Goal: Check status: Check status

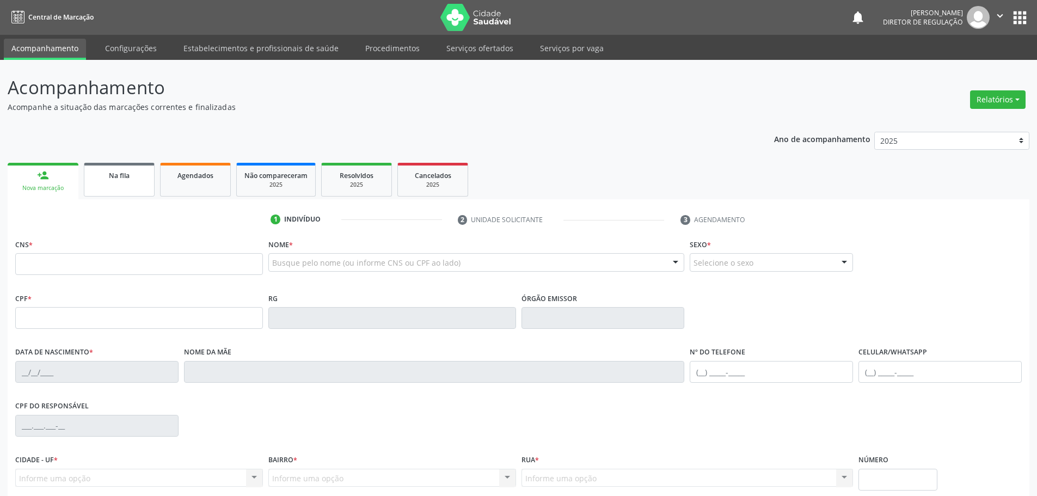
click at [122, 185] on link "Na fila" at bounding box center [119, 180] width 71 height 34
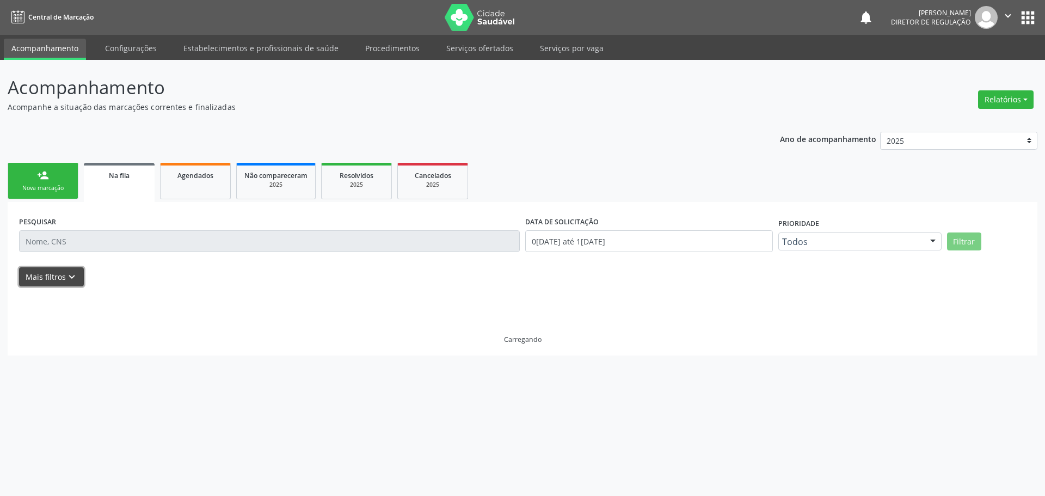
click at [70, 273] on icon "keyboard_arrow_down" at bounding box center [72, 277] width 12 height 12
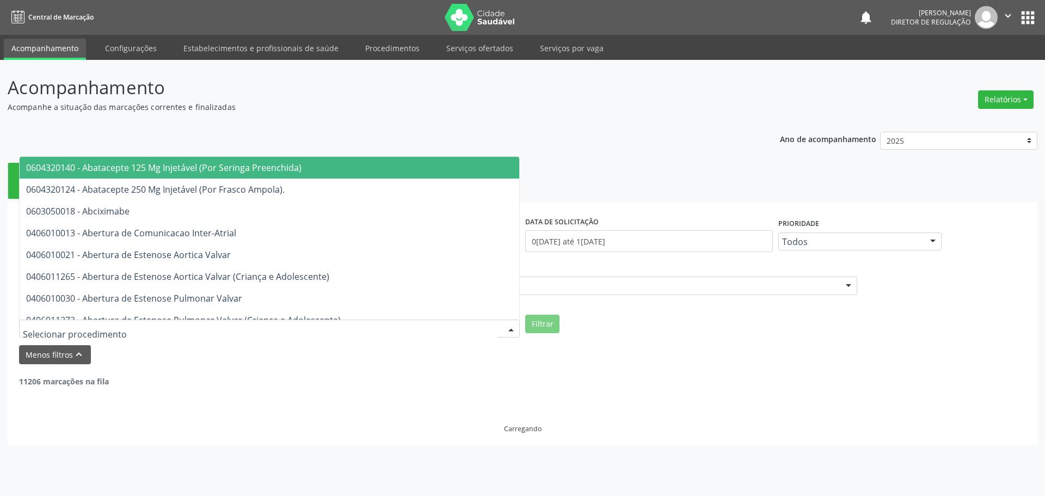
click at [138, 330] on div at bounding box center [269, 329] width 501 height 19
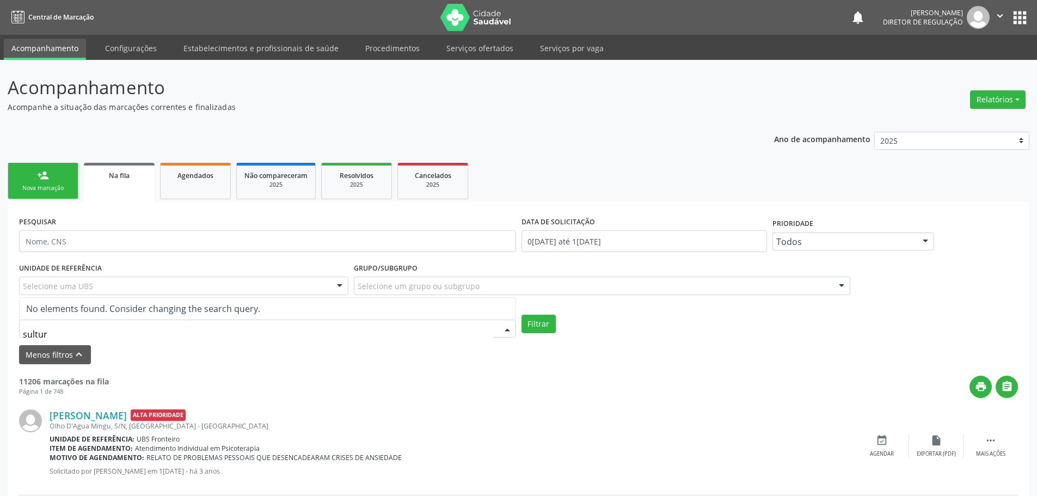
type input "sultura"
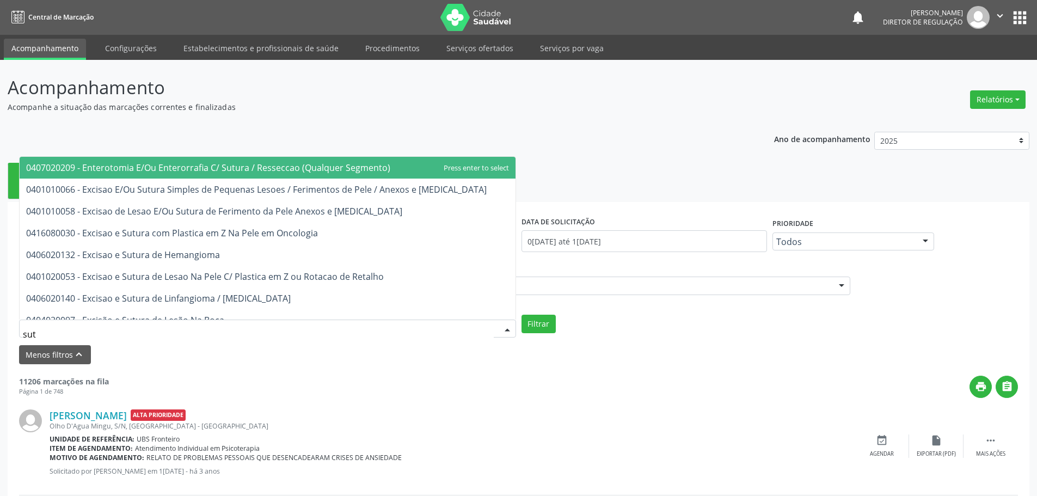
type input "sutu"
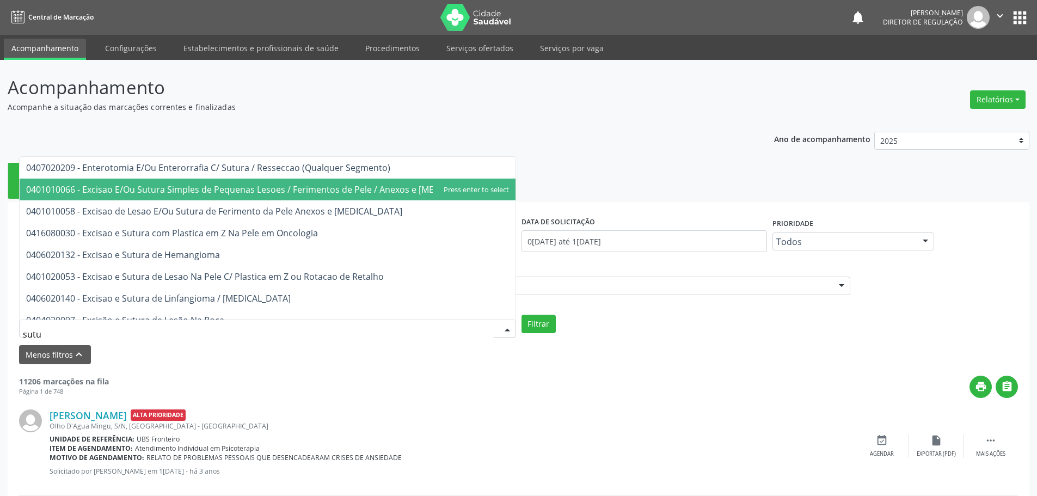
click at [341, 192] on span "0401010066 - Excisao E/Ou Sutura Simples de Pequenas Lesoes / Ferimentos de Pel…" at bounding box center [256, 189] width 461 height 12
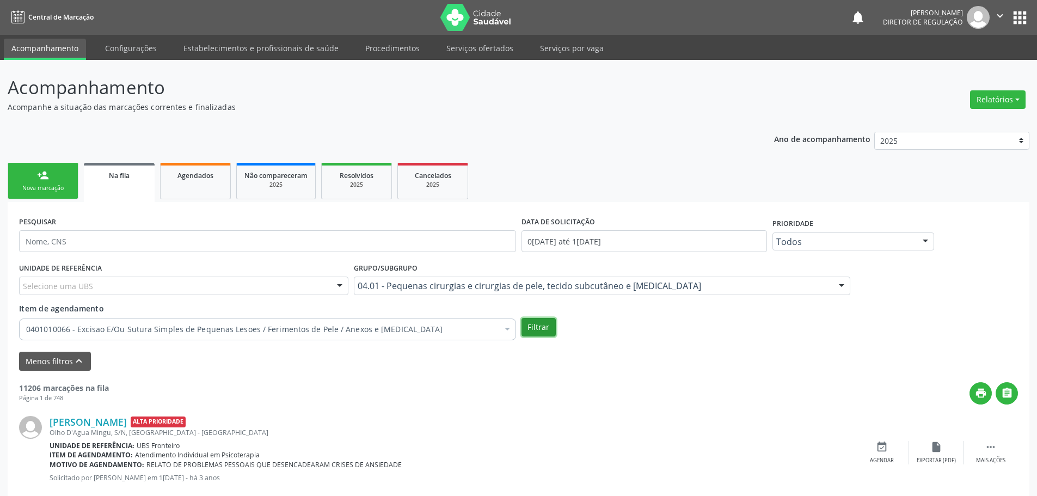
click at [541, 328] on button "Filtrar" at bounding box center [538, 327] width 34 height 19
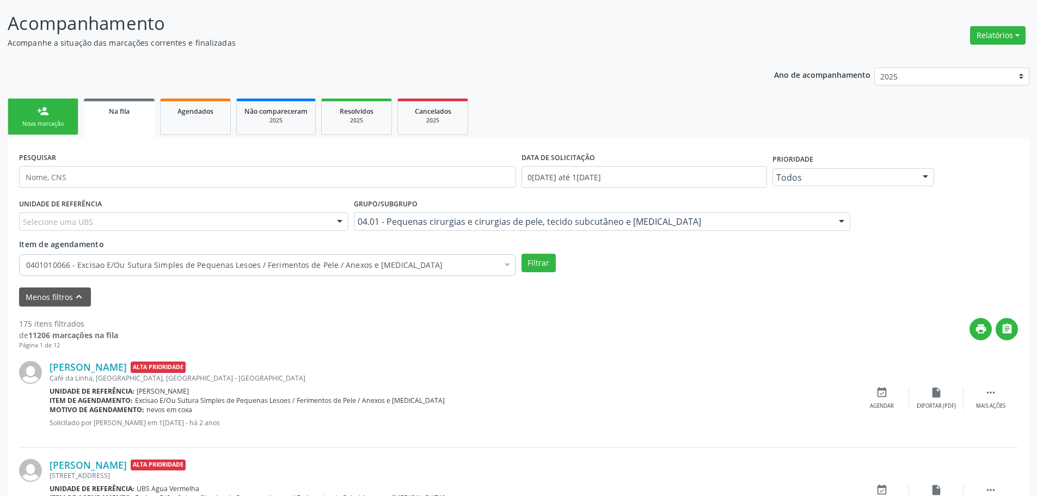
scroll to position [163, 0]
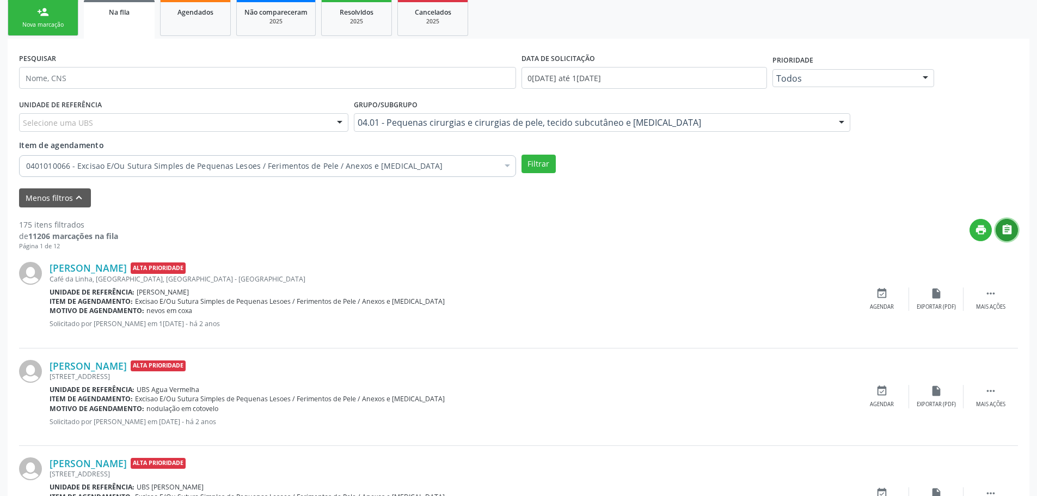
click at [1011, 235] on icon "" at bounding box center [1007, 230] width 12 height 12
